Goal: Transaction & Acquisition: Purchase product/service

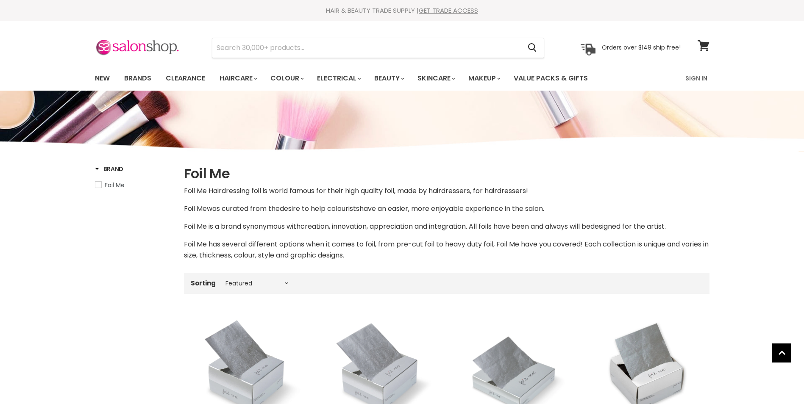
select select "manual"
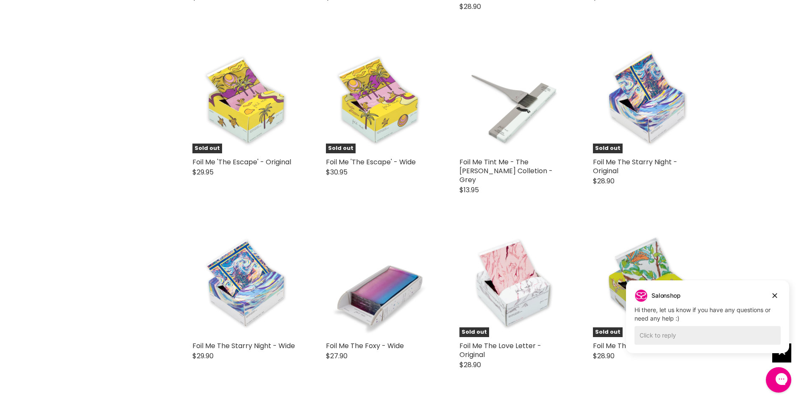
scroll to position [1399, 0]
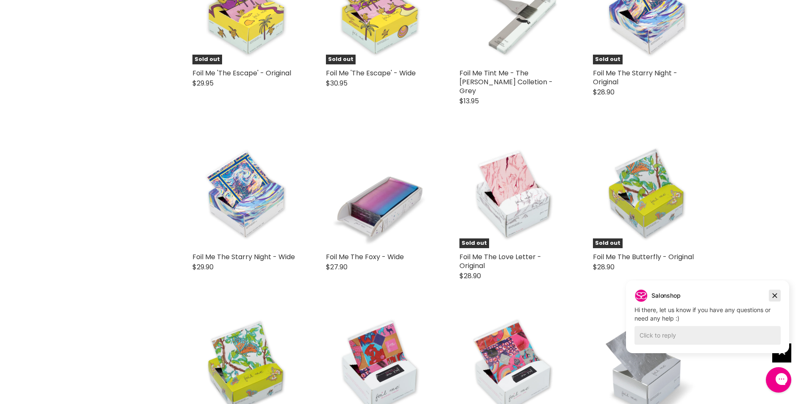
click at [777, 294] on icon "Dismiss campaign" at bounding box center [775, 296] width 8 height 10
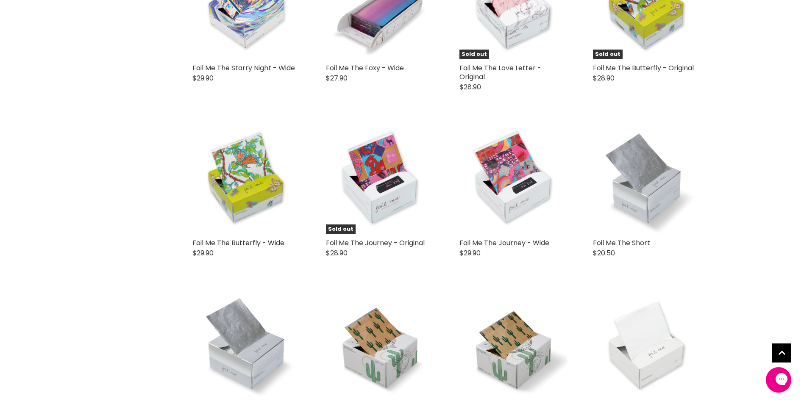
scroll to position [1611, 0]
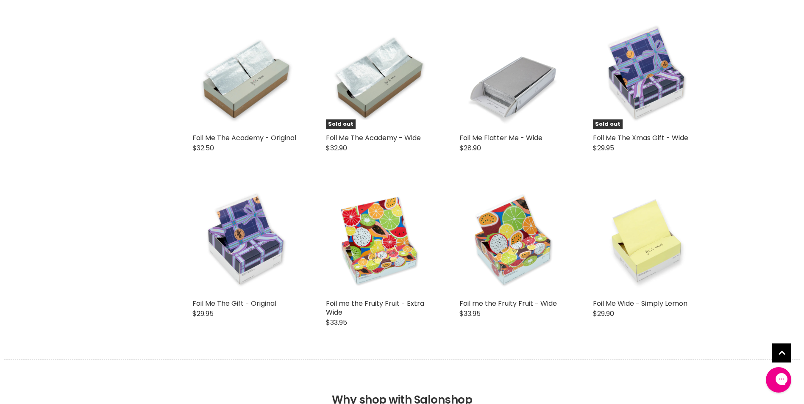
scroll to position [2034, 0]
select select "manual"
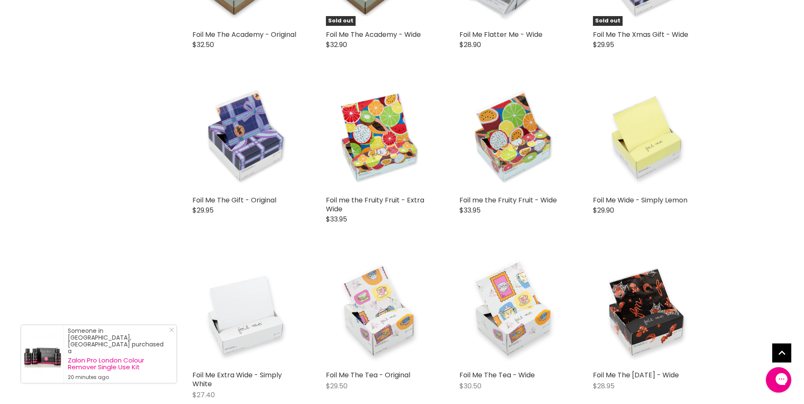
scroll to position [2077, 0]
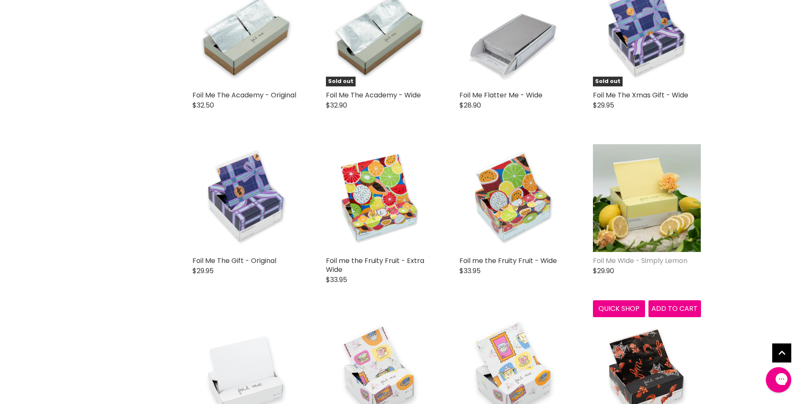
click at [641, 256] on link "Foil Me Wide - Simply Lemon" at bounding box center [640, 261] width 95 height 10
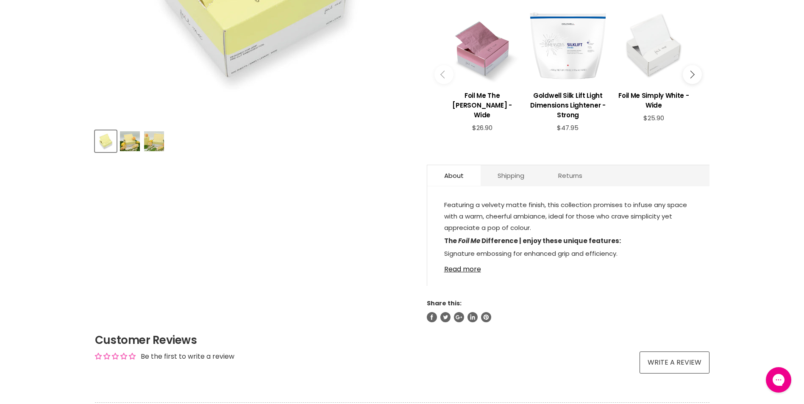
click at [134, 141] on img "Product thumbnails" at bounding box center [130, 141] width 20 height 20
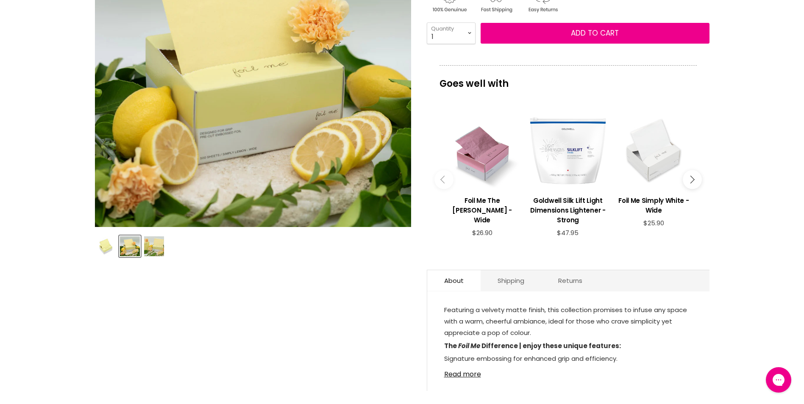
scroll to position [254, 0]
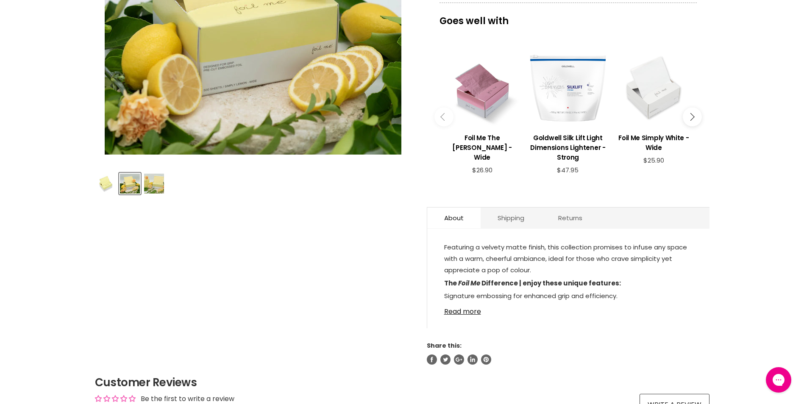
click at [157, 185] on img "Product thumbnails" at bounding box center [154, 184] width 20 height 20
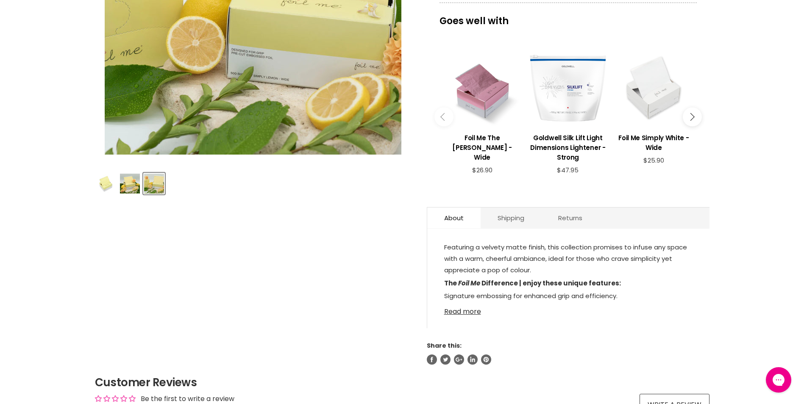
click at [465, 310] on link "Read more" at bounding box center [568, 309] width 248 height 13
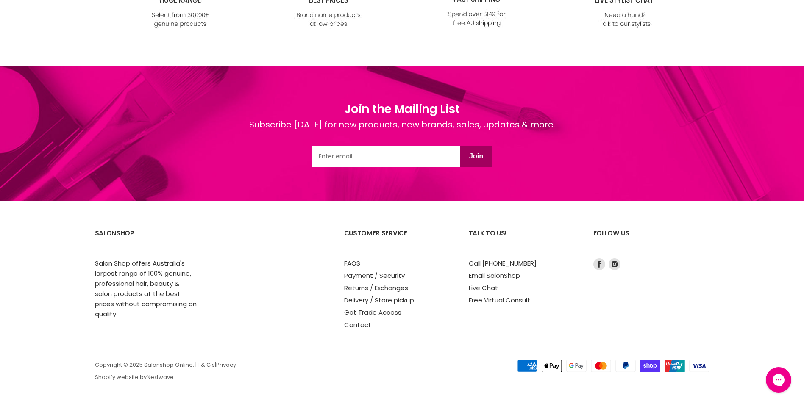
scroll to position [1092, 0]
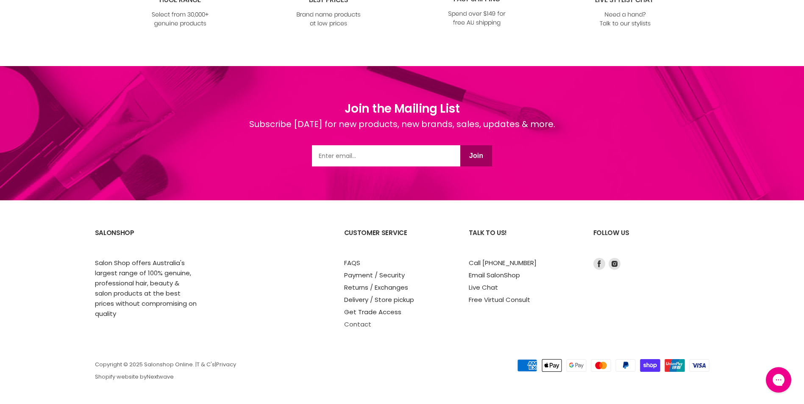
click at [359, 324] on link "Contact" at bounding box center [357, 324] width 27 height 9
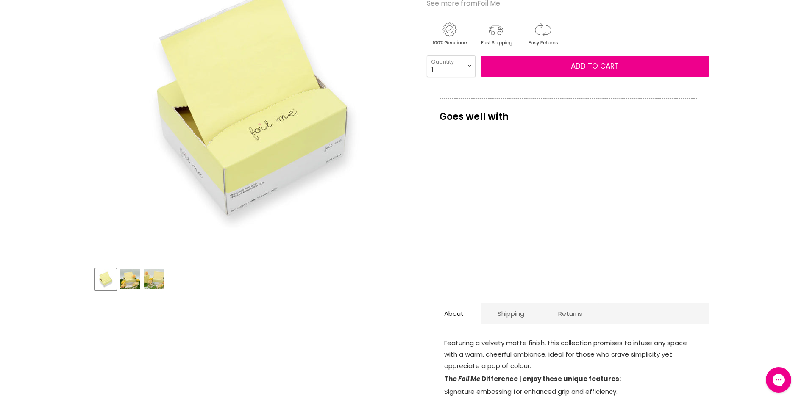
scroll to position [49, 0]
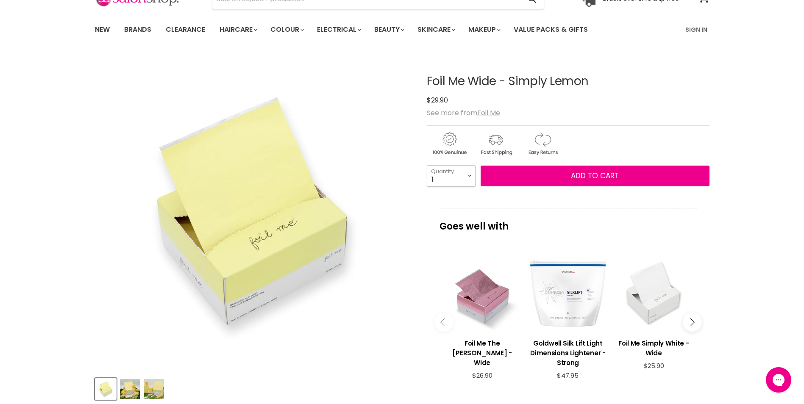
click at [468, 178] on select "1 2 3 4 5 6 7 8 9 10+" at bounding box center [451, 175] width 49 height 21
select select "4"
click at [427, 165] on select "1 2 3 4 5 6 7 8 9 10+" at bounding box center [451, 175] width 49 height 21
type input "4"
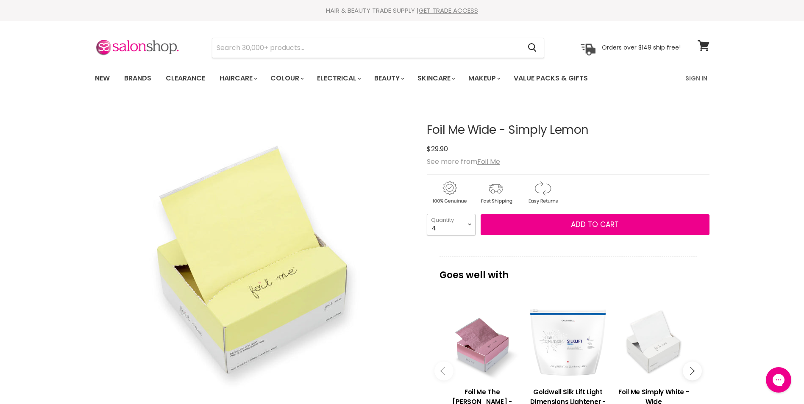
scroll to position [42, 0]
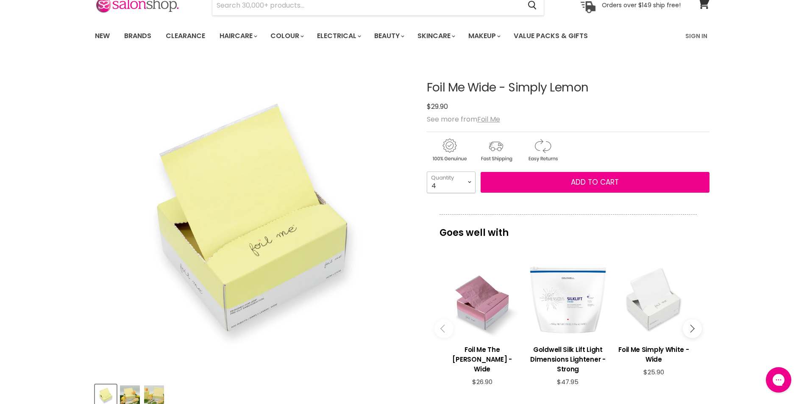
click at [470, 184] on select "1 2 3 4 5 6 7 8 9 10+" at bounding box center [451, 182] width 49 height 21
select select "5"
click at [427, 172] on select "1 2 3 4 5 6 7 8 9 10+" at bounding box center [451, 182] width 49 height 21
type input "5"
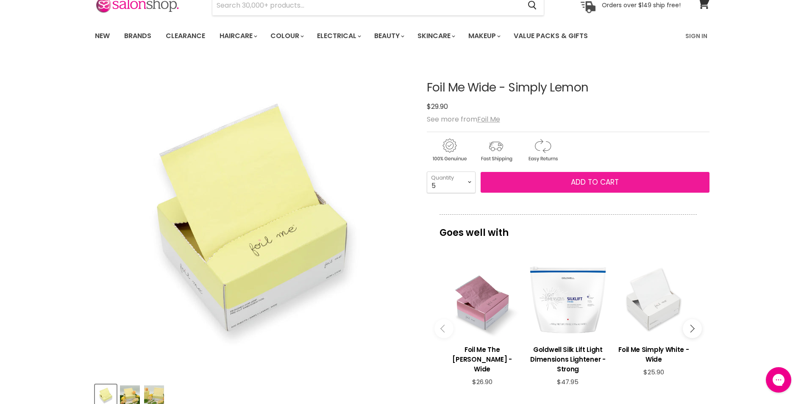
click at [622, 180] on button "Add to cart" at bounding box center [595, 182] width 229 height 21
click at [607, 182] on span "Add to cart" at bounding box center [595, 182] width 48 height 10
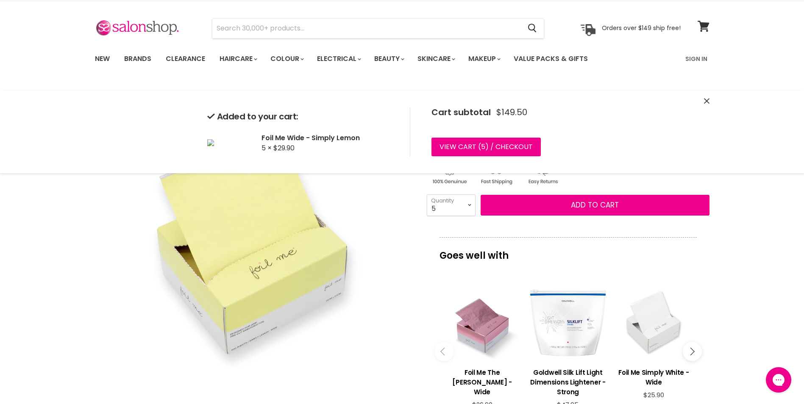
scroll to position [0, 0]
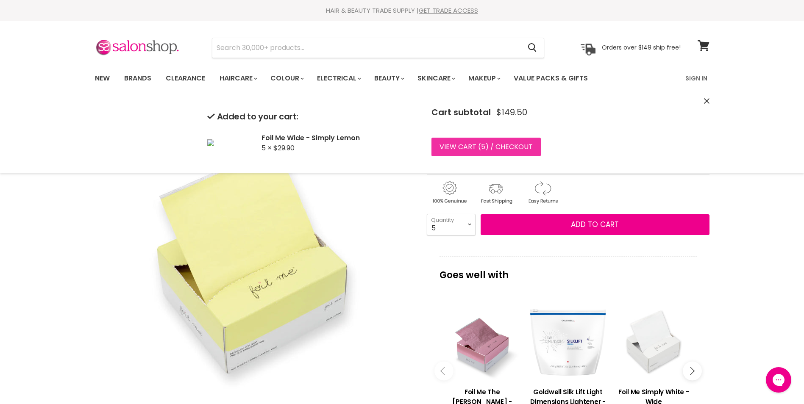
click at [493, 145] on link "View cart ( 5 ) / Checkout" at bounding box center [485, 147] width 109 height 19
